Goal: Transaction & Acquisition: Purchase product/service

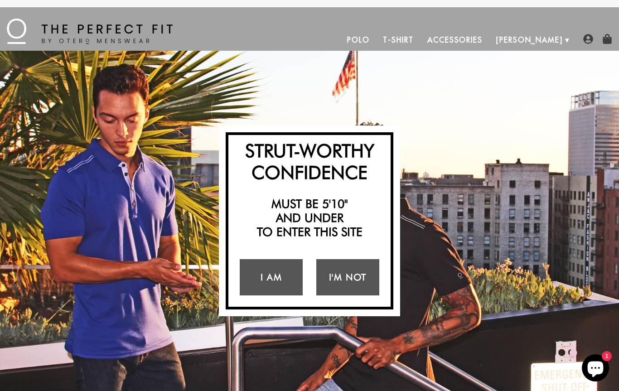
click at [283, 283] on link "I Am" at bounding box center [271, 277] width 63 height 36
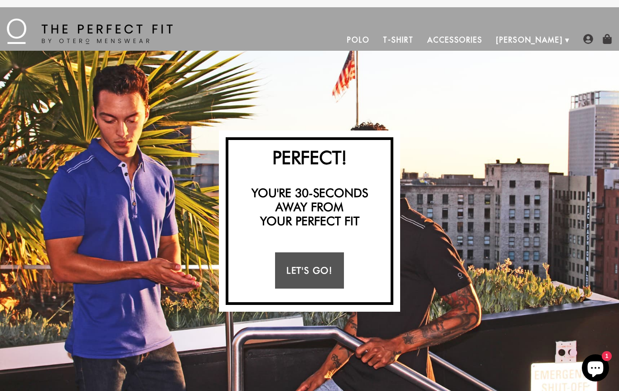
click at [333, 269] on link "Let's Go!" at bounding box center [309, 270] width 68 height 36
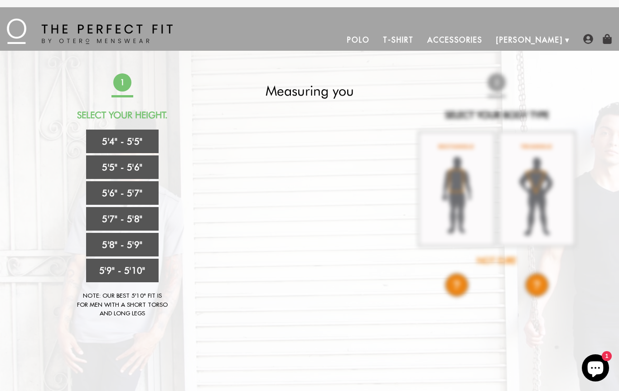
click at [145, 217] on link "5'7" - 5'8"" at bounding box center [122, 219] width 73 height 24
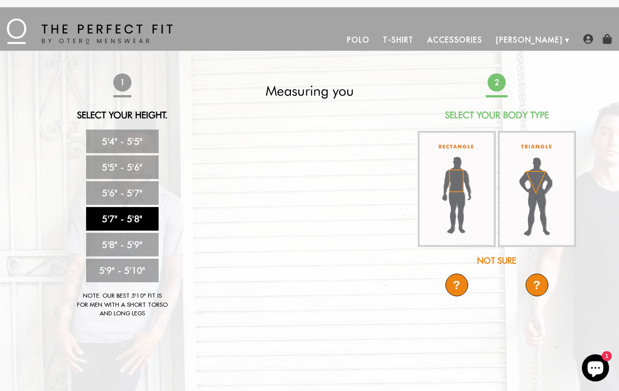
click at [554, 175] on img at bounding box center [537, 189] width 78 height 116
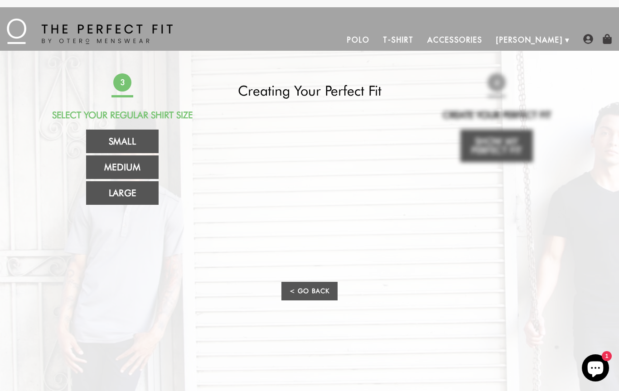
click at [141, 166] on link "Medium" at bounding box center [122, 167] width 73 height 24
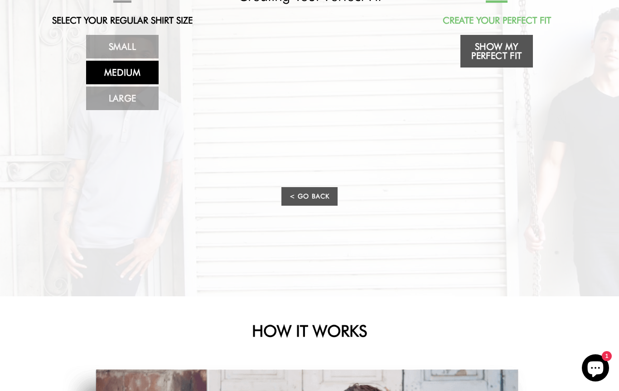
scroll to position [25, 0]
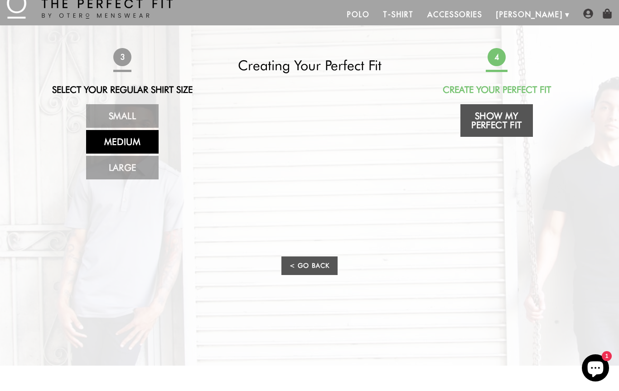
click at [519, 120] on link "Show My Perfect Fit" at bounding box center [496, 120] width 73 height 33
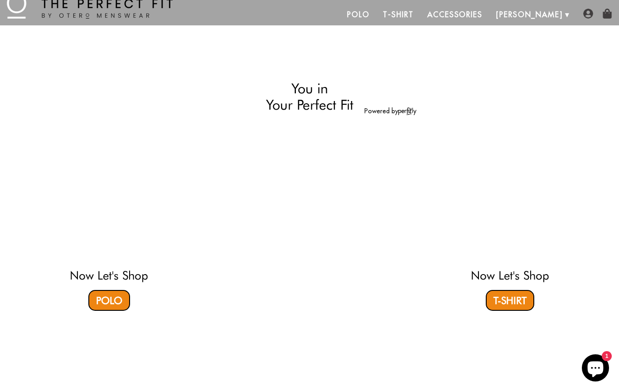
select select "57-58"
select select "triangle"
select select "M"
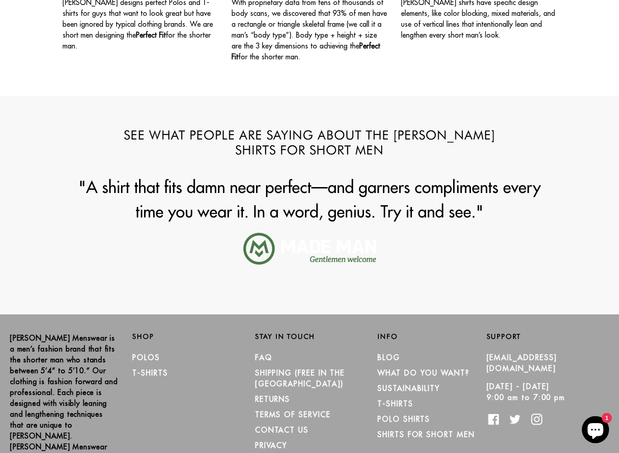
scroll to position [1091, 0]
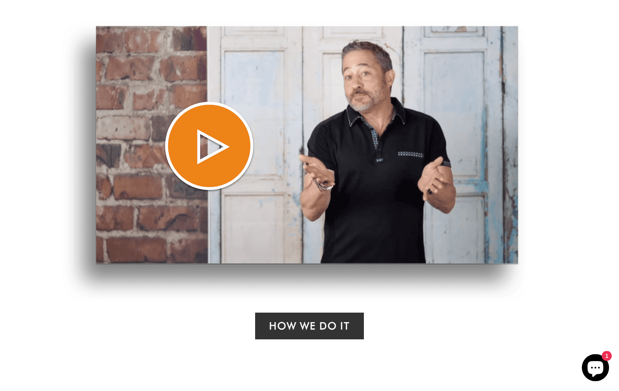
click at [205, 144] on img at bounding box center [295, 162] width 464 height 280
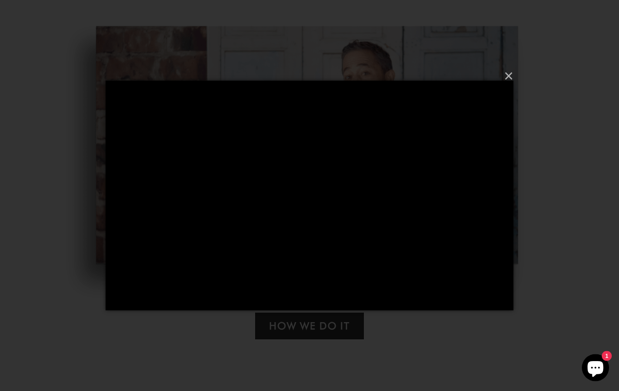
scroll to position [603, 0]
click at [509, 82] on button "×" at bounding box center [312, 76] width 408 height 27
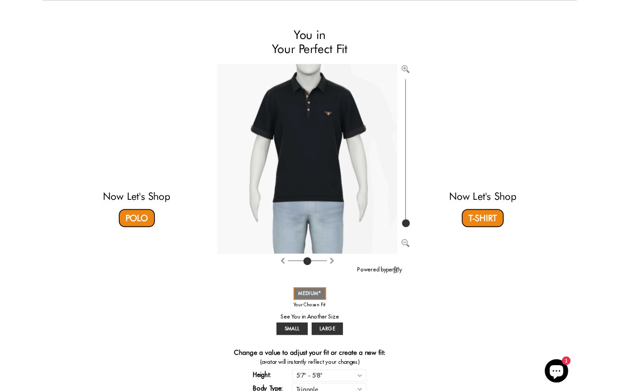
scroll to position [0, 0]
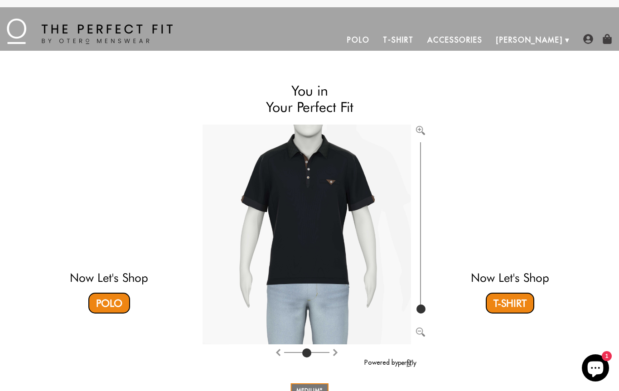
click at [20, 34] on img at bounding box center [90, 31] width 166 height 25
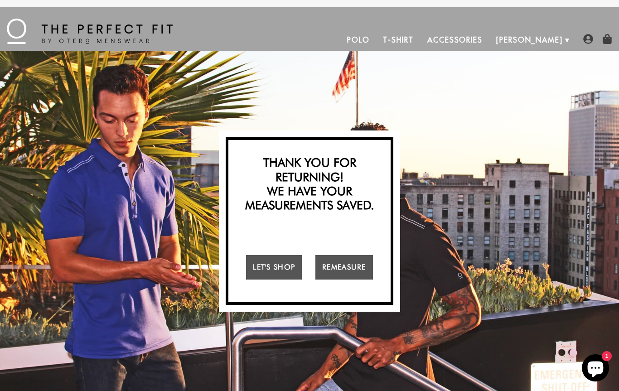
click at [294, 265] on link "Let's Shop" at bounding box center [274, 267] width 56 height 24
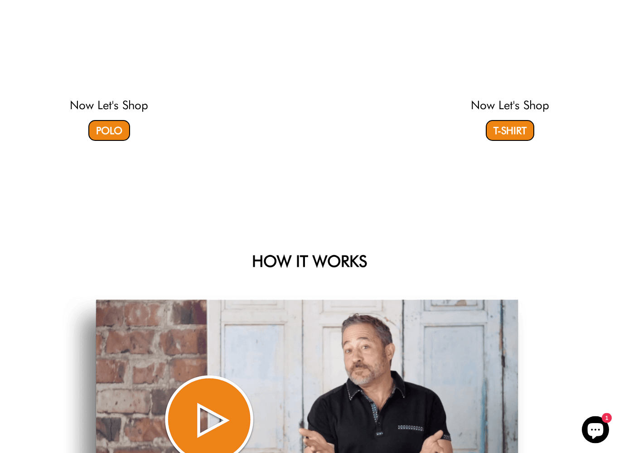
select select "57-58"
select select "triangle"
select select "M"
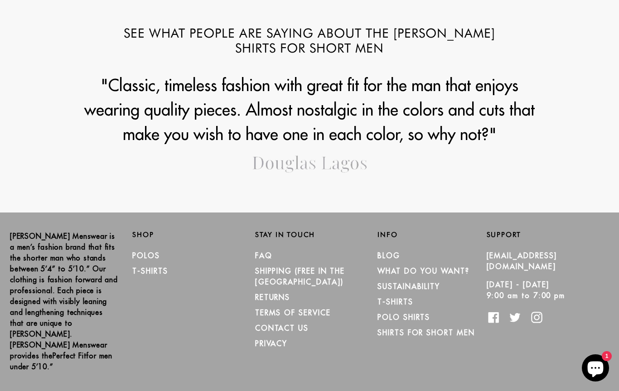
scroll to position [1194, 0]
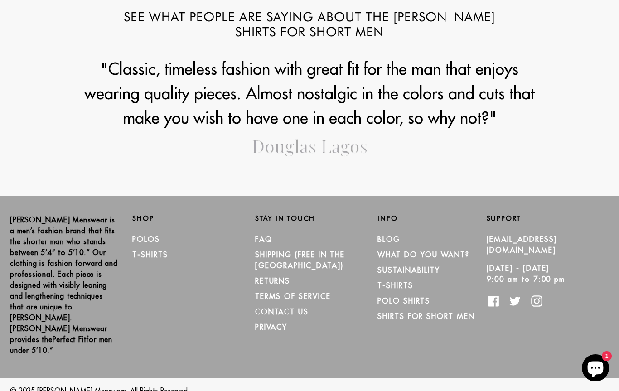
click at [160, 257] on link "T-Shirts" at bounding box center [149, 254] width 35 height 9
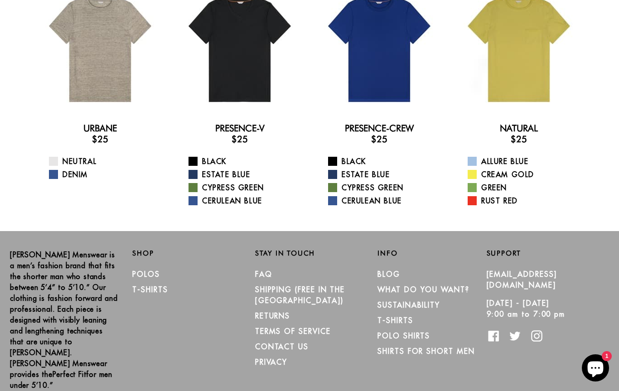
scroll to position [123, 0]
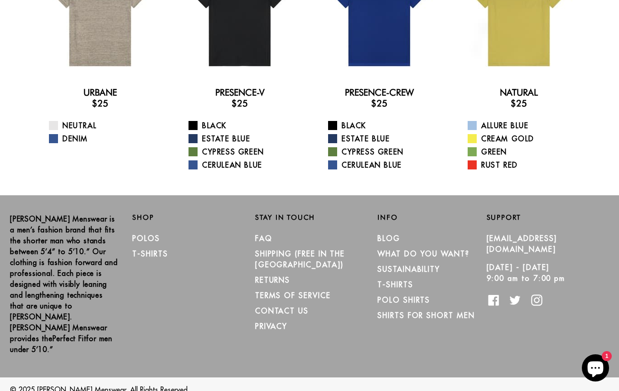
click at [452, 318] on link "Shirts for Short Men" at bounding box center [425, 315] width 97 height 9
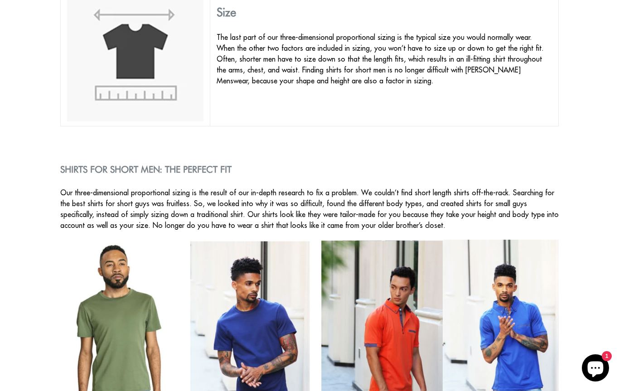
scroll to position [950, 0]
